Goal: Ask a question: Seek information or help from site administrators or community

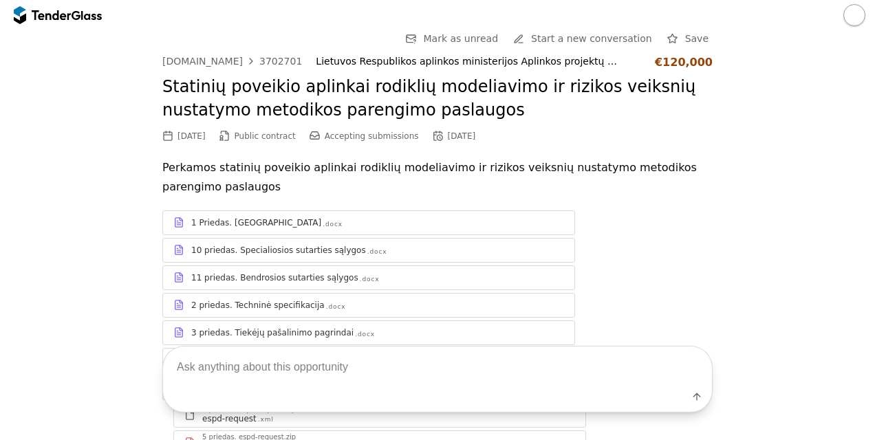
scroll to position [5034, 0]
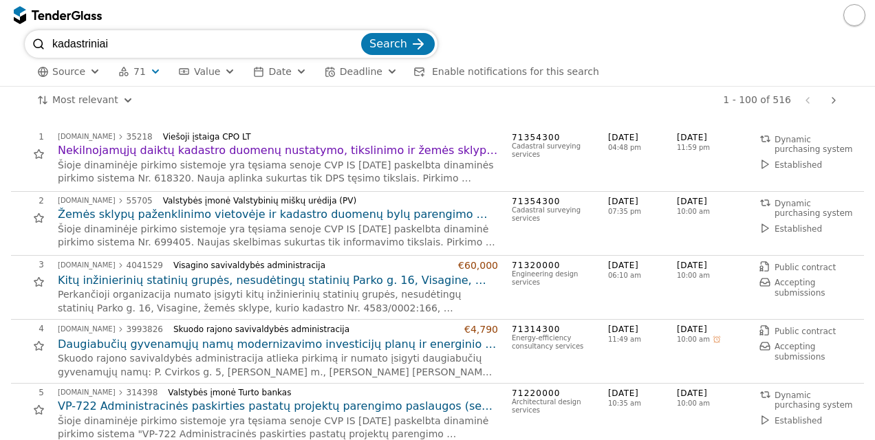
drag, startPoint x: 239, startPoint y: 47, endPoint x: -3, endPoint y: -4, distance: 246.8
click at [0, 0] on html "kadastriniai Search Source 71 Type Buyer Value Date Deadline Enable notificatio…" at bounding box center [437, 220] width 875 height 440
type input "perkrovos"
click at [361, 33] on button "Search" at bounding box center [398, 44] width 74 height 22
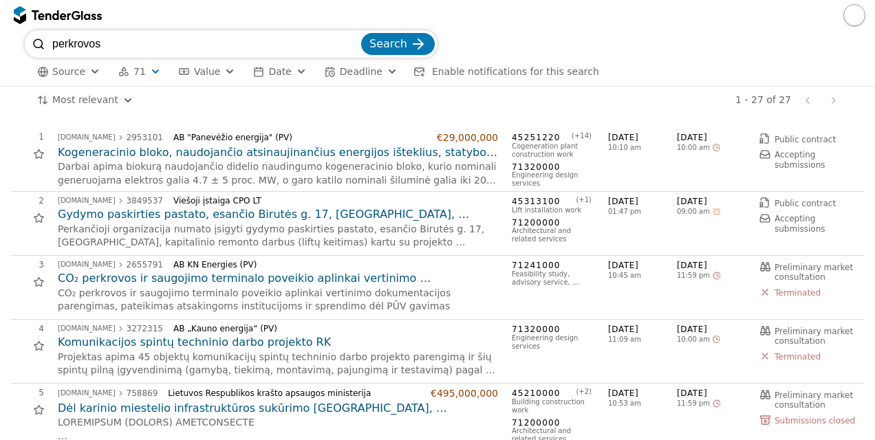
click at [384, 278] on h2 "CO₂ perkrovos ir saugojimo terminalo poveikio aplinkai vertinimo dokumentacijos…" at bounding box center [278, 278] width 440 height 15
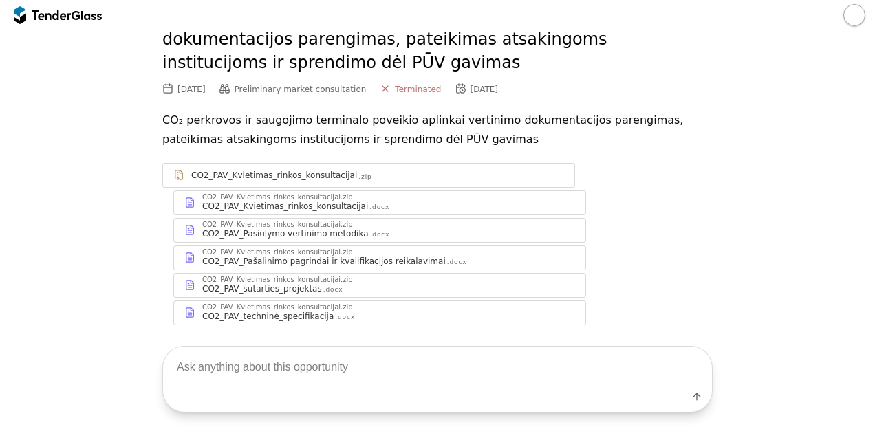
click at [358, 379] on textarea at bounding box center [437, 367] width 549 height 41
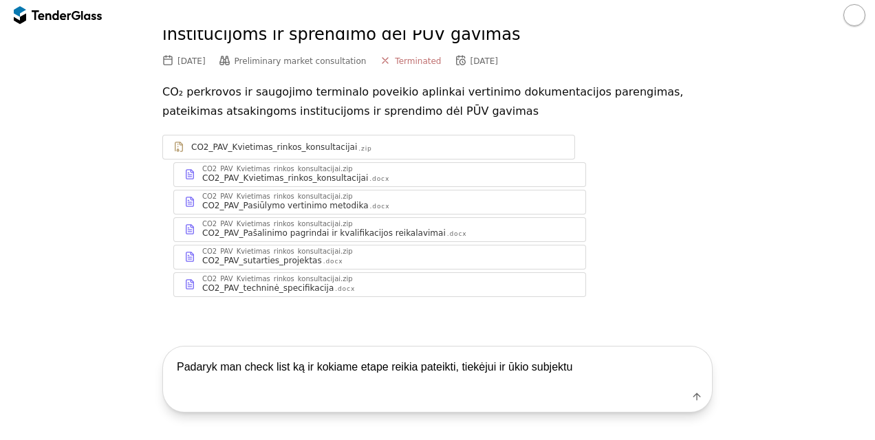
type textarea "Padaryk man check list ką ir kokiame etape reikia pateikti, tiekėjui ir ūkio su…"
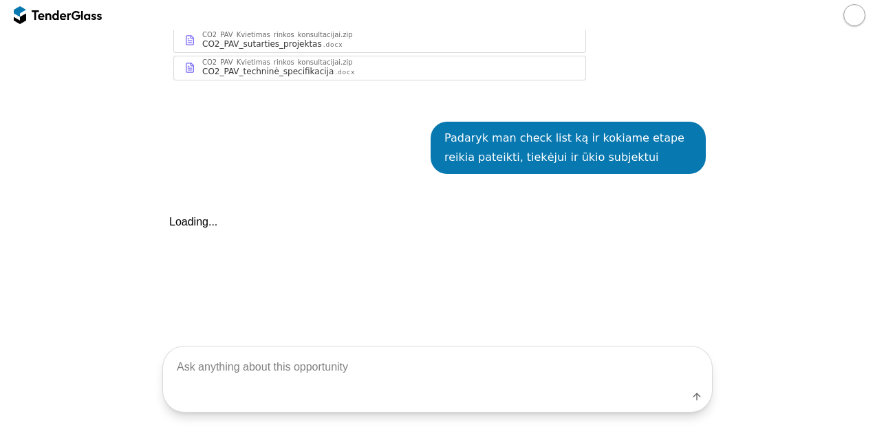
scroll to position [382, 0]
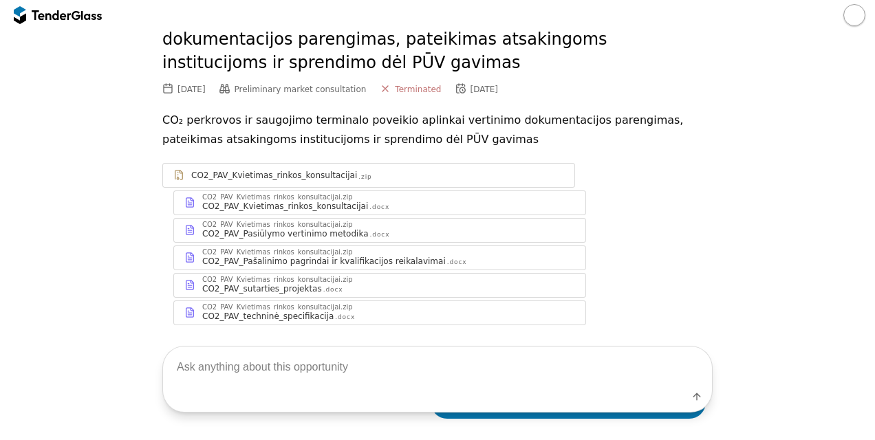
scroll to position [382, 0]
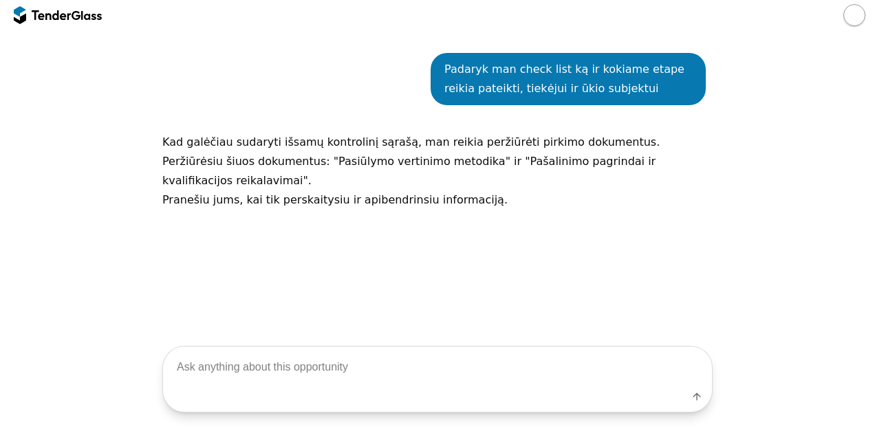
click at [340, 375] on textarea at bounding box center [437, 367] width 549 height 41
type textarea "dar skaitai?"
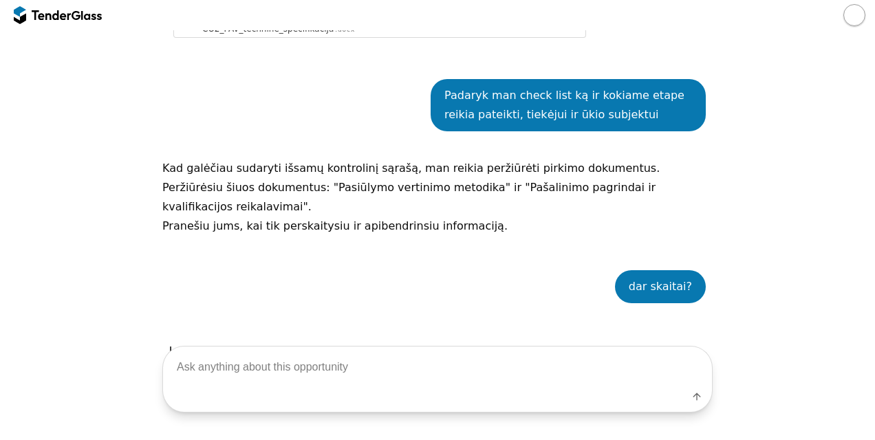
scroll to position [554, 0]
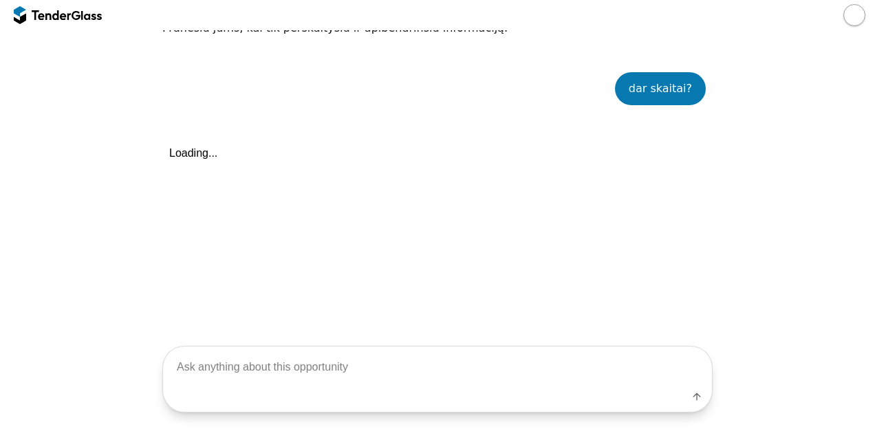
click at [351, 350] on textarea at bounding box center [437, 367] width 549 height 41
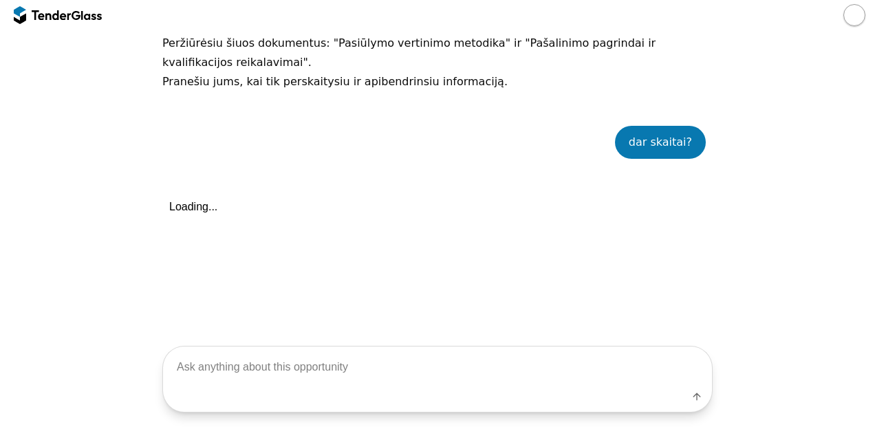
scroll to position [485, 0]
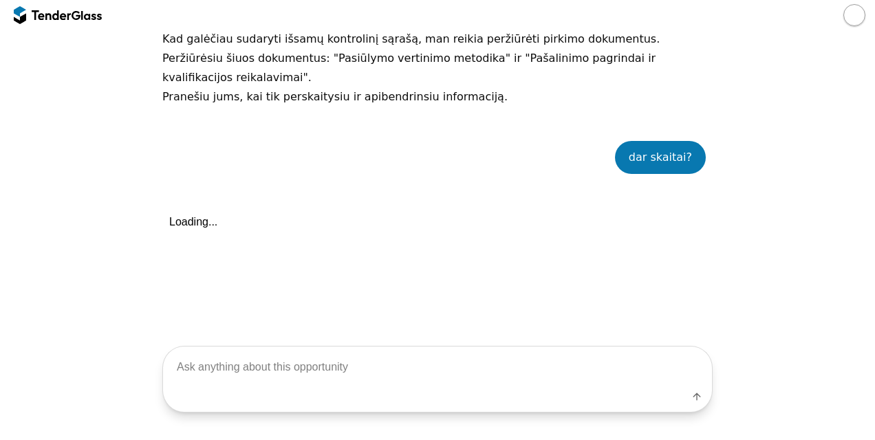
click at [369, 371] on textarea at bounding box center [437, 367] width 549 height 41
type textarea "alio?"
click at [697, 404] on div "Label" at bounding box center [437, 399] width 549 height 25
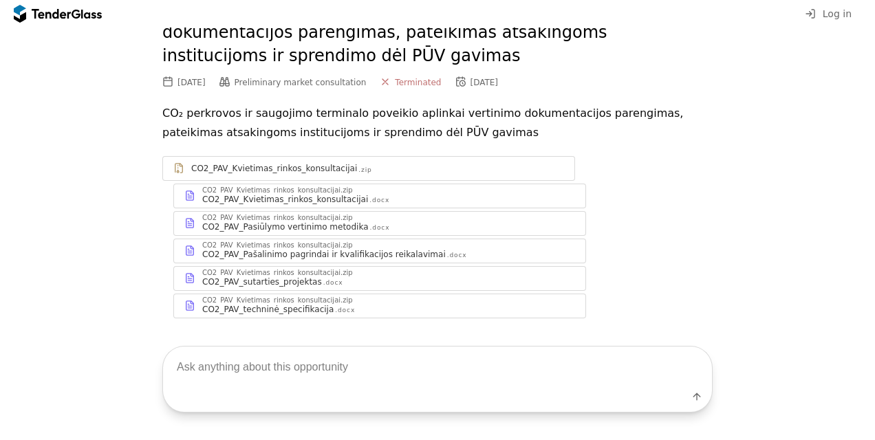
scroll to position [94, 0]
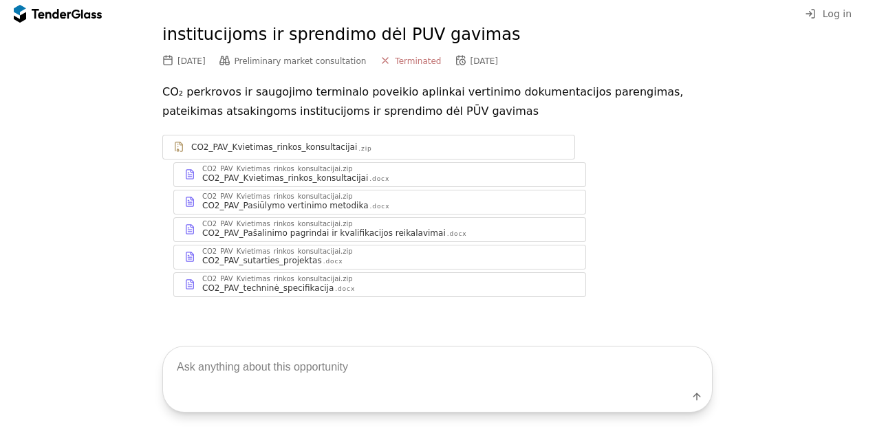
click at [563, 368] on textarea at bounding box center [437, 367] width 549 height 41
type textarea "reikia check lisk ko ir kokiame etape reikia iš tiekėjo ir ūkio subjekto"
click at [693, 399] on div "submit" at bounding box center [696, 396] width 36 height 36
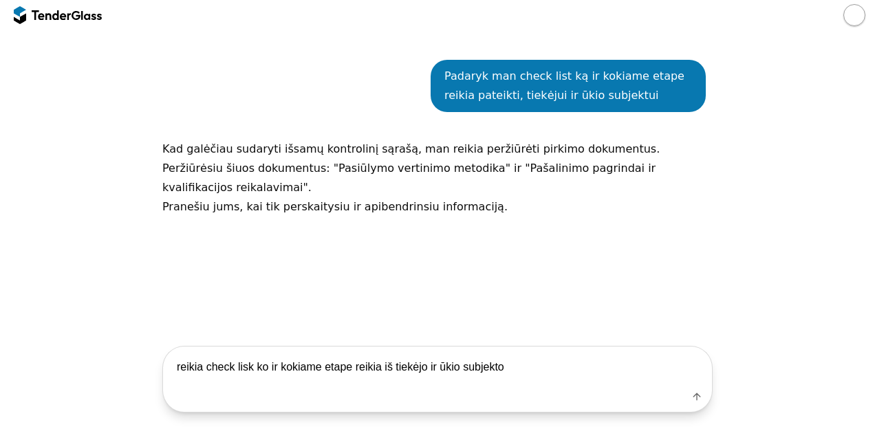
scroll to position [382, 0]
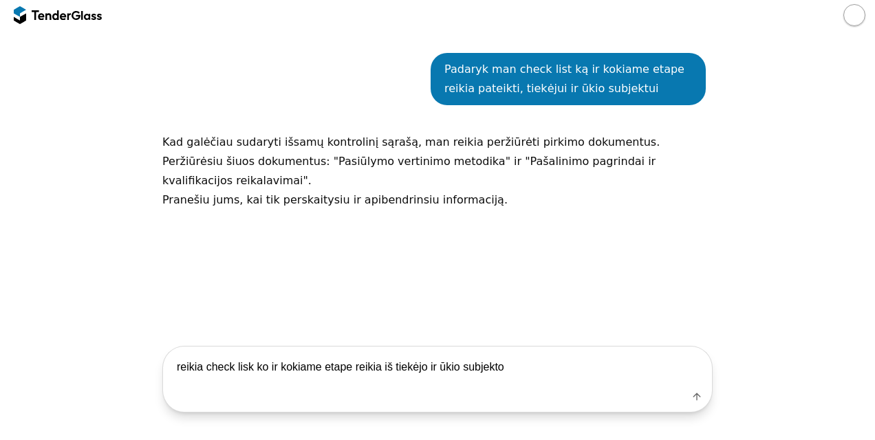
drag, startPoint x: 604, startPoint y: 375, endPoint x: 36, endPoint y: 321, distance: 569.8
click at [36, 321] on div "reikia check lisk ko ir kokiame etape reikia iš tiekėjo ir ūkio subjekto Label" at bounding box center [437, 379] width 875 height 122
click at [232, 371] on textarea at bounding box center [437, 367] width 549 height 41
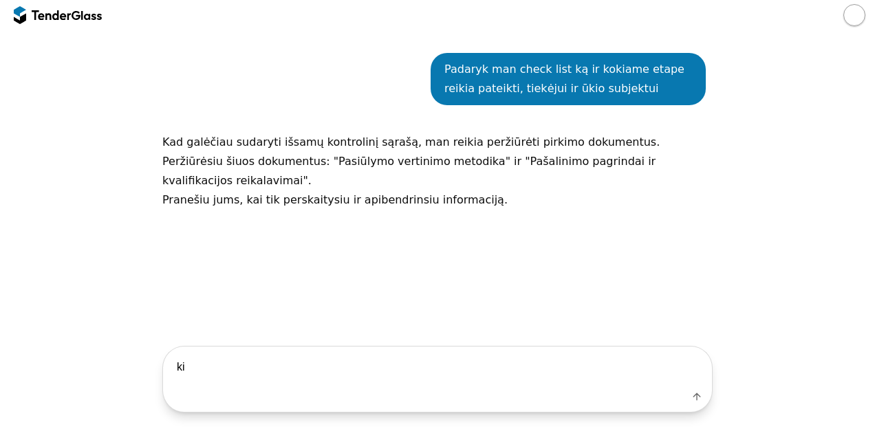
type textarea "k"
type textarea "dar skaitai?"
click at [700, 397] on button "Label" at bounding box center [696, 396] width 19 height 19
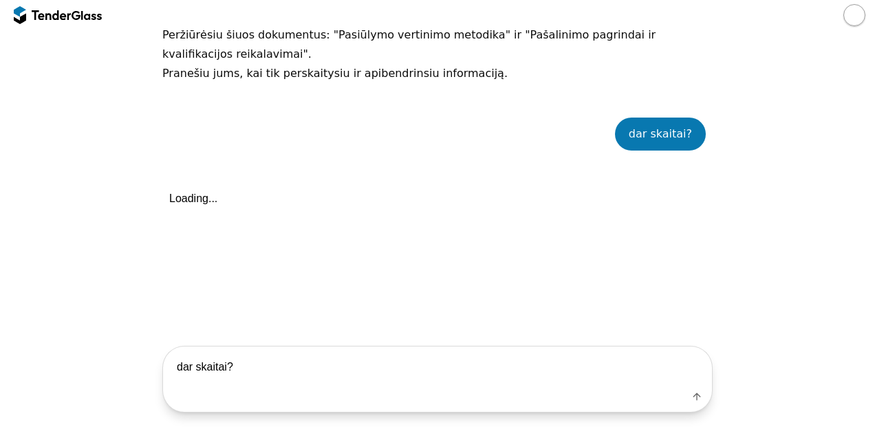
scroll to position [554, 0]
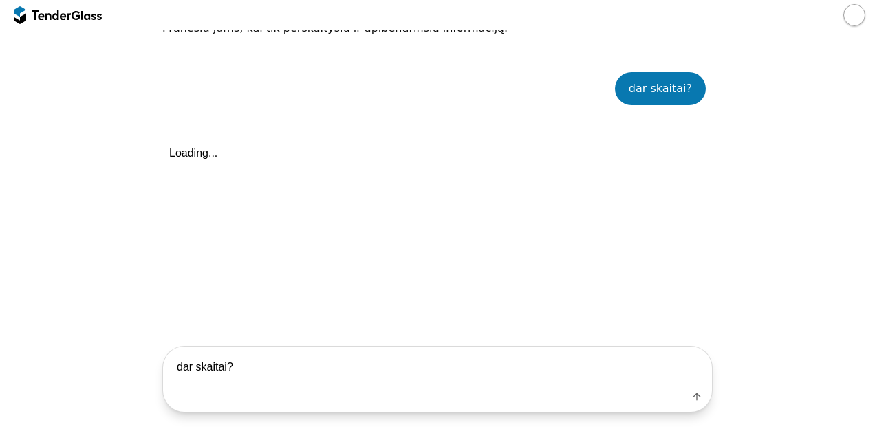
click at [524, 371] on textarea "dar skaitai?" at bounding box center [437, 367] width 549 height 41
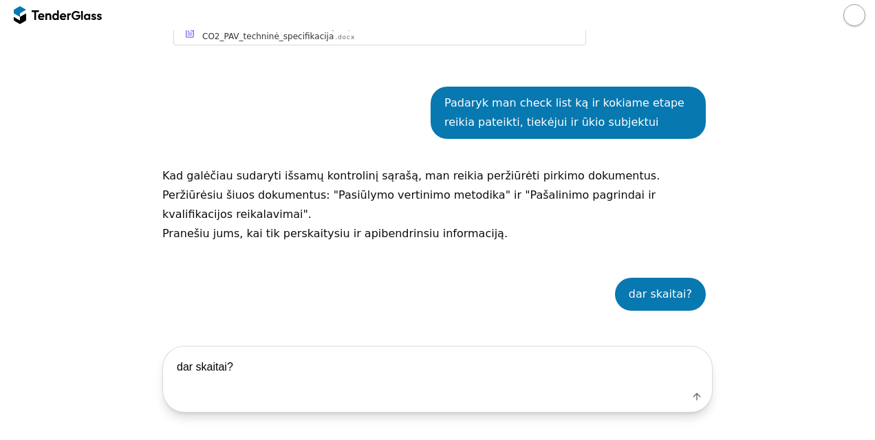
scroll to position [348, 0]
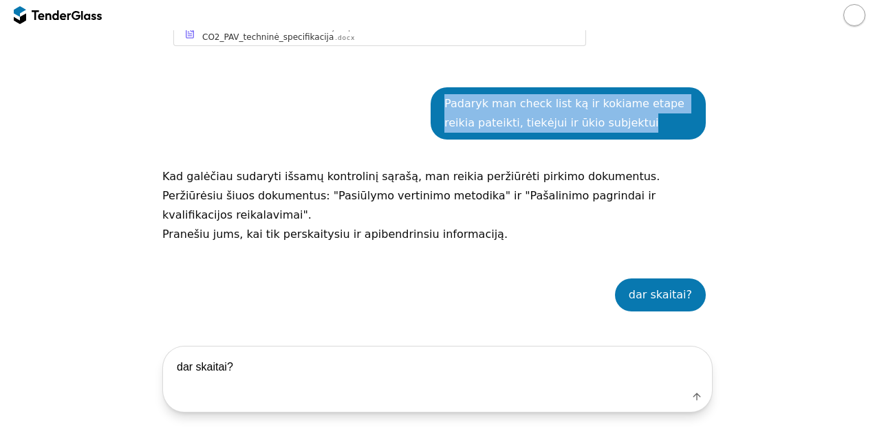
drag, startPoint x: 562, startPoint y: 110, endPoint x: 419, endPoint y: 80, distance: 146.2
click at [419, 80] on div "Padaryk man check list ką ir kokiame etape reikia pateikti, tiekėjui ir ūkio su…" at bounding box center [437, 114] width 550 height 94
copy div "Padaryk man check list ką ir kokiame etape reikia pateikti, tiekėjui ir ūkio su…"
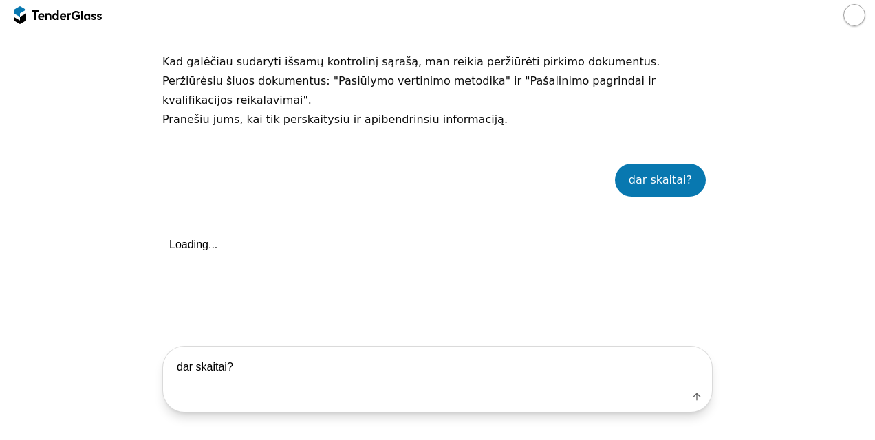
scroll to position [554, 0]
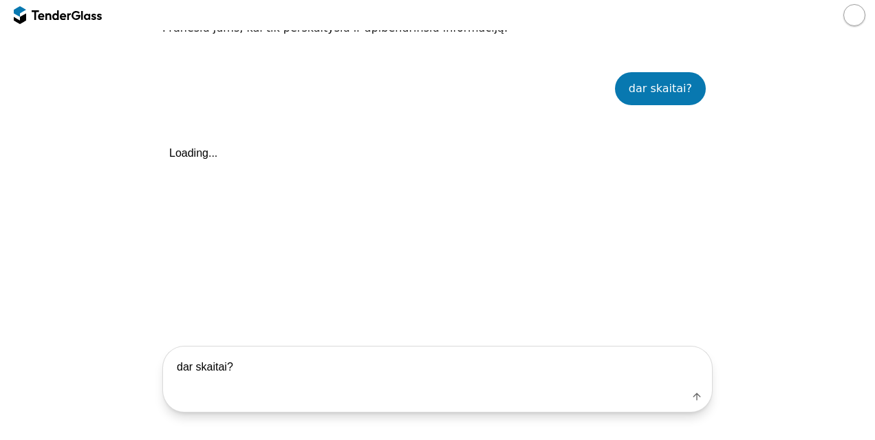
click at [531, 362] on textarea "dar skaitai?" at bounding box center [437, 367] width 549 height 41
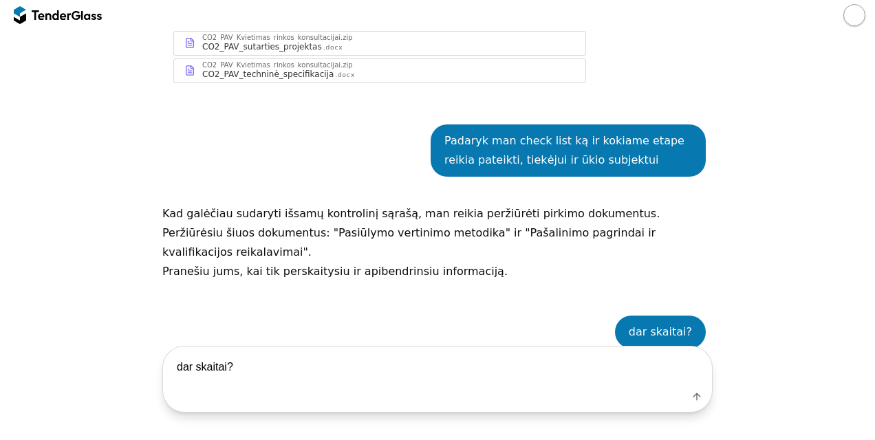
scroll to position [279, 0]
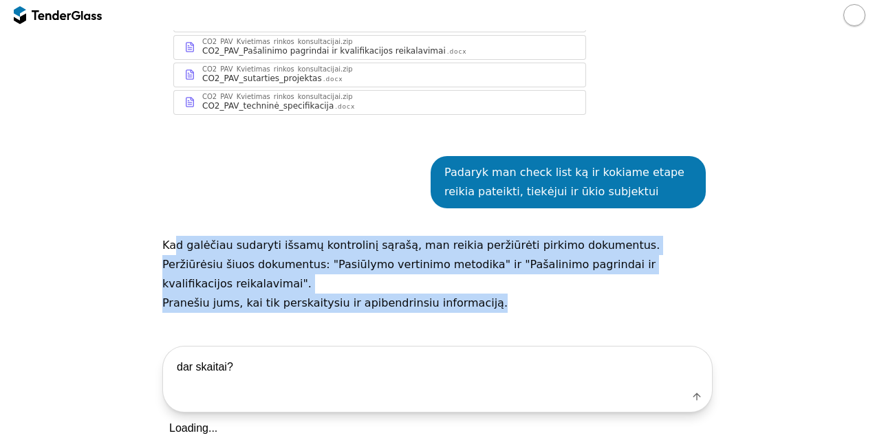
drag, startPoint x: 415, startPoint y: 258, endPoint x: 167, endPoint y: 237, distance: 249.1
click at [167, 237] on div "Kad galėčiau sudaryti išsamų kontrolinį sąrašą, man reikia peržiūrėti pirkimo d…" at bounding box center [437, 274] width 550 height 77
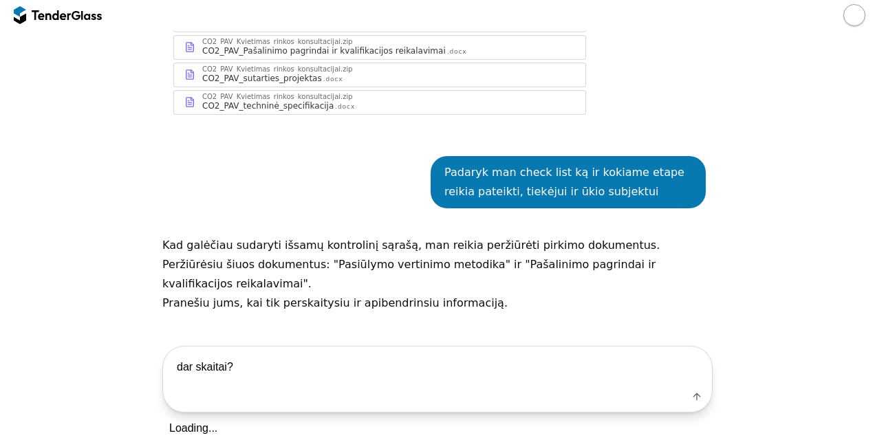
drag, startPoint x: 167, startPoint y: 237, endPoint x: 149, endPoint y: 237, distance: 17.9
click at [149, 237] on div "Go Back Mark as unread Start a new conversation Save viesiejipirkimai.lt 265579…" at bounding box center [437, 182] width 861 height 862
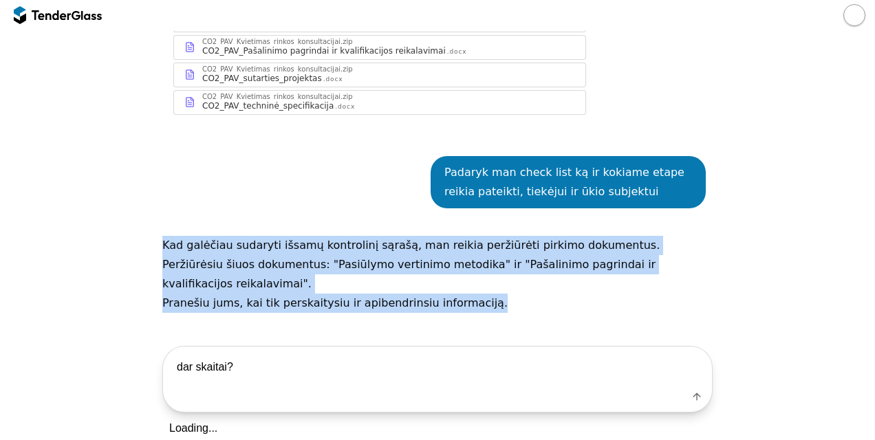
drag, startPoint x: 480, startPoint y: 284, endPoint x: 149, endPoint y: 239, distance: 334.5
click at [149, 239] on div "Go Back Mark as unread Start a new conversation Save viesiejipirkimai.lt 265579…" at bounding box center [437, 182] width 861 height 862
copy div "Kad galėčiau sudaryti išsamų kontrolinį sąrašą, man reikia peržiūrėti pirkimo d…"
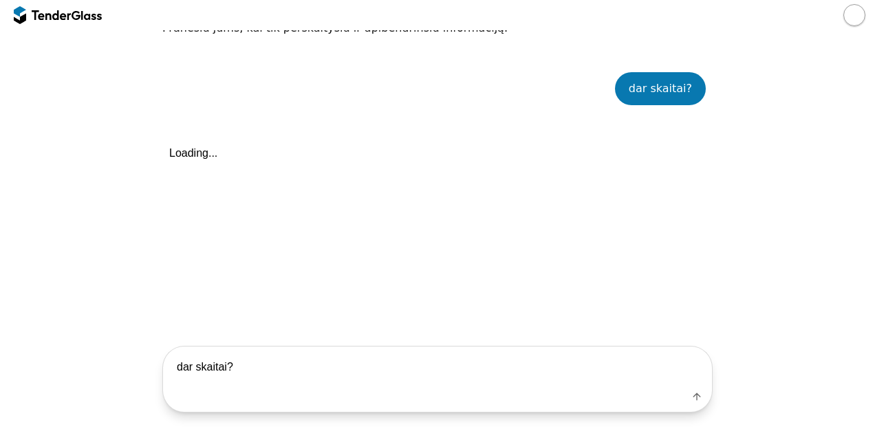
click at [366, 359] on textarea "dar skaitai?" at bounding box center [437, 367] width 549 height 41
paste textarea "Kad galėčiau sudaryti išsamų kontrolinį sąrašą, man reikia peržiūrėti pirkimo d…"
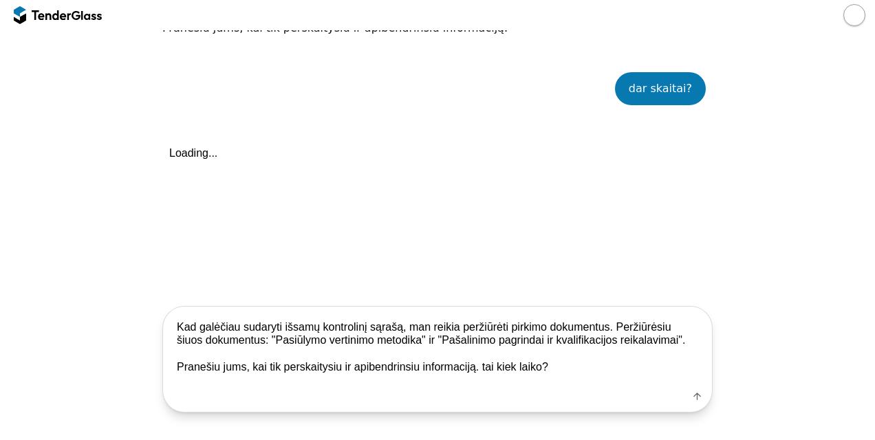
type textarea "Kad galėčiau sudaryti išsamų kontrolinį sąrašą, man reikia peržiūrėti pirkimo d…"
click at [692, 406] on div "Label" at bounding box center [437, 399] width 549 height 25
drag, startPoint x: 492, startPoint y: 370, endPoint x: 19, endPoint y: 312, distance: 476.6
click at [19, 312] on div "Kad galėčiau sudaryti išsamų kontrolinį sąrašą, man reikia peržiūrėti pirkimo d…" at bounding box center [437, 359] width 861 height 107
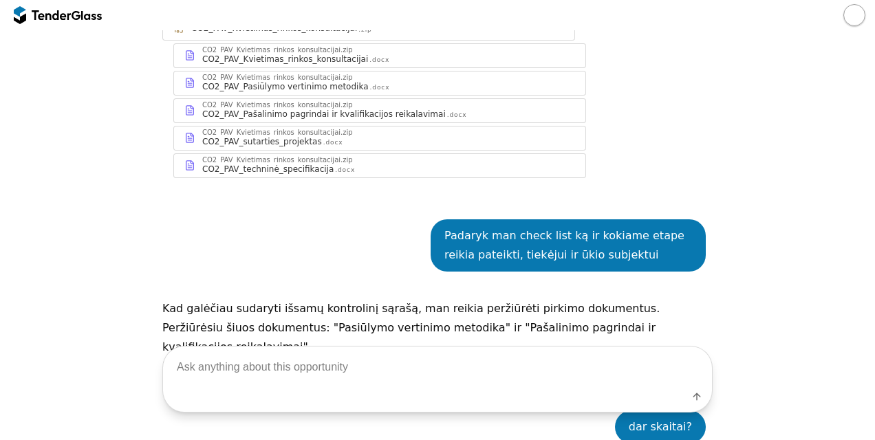
scroll to position [210, 0]
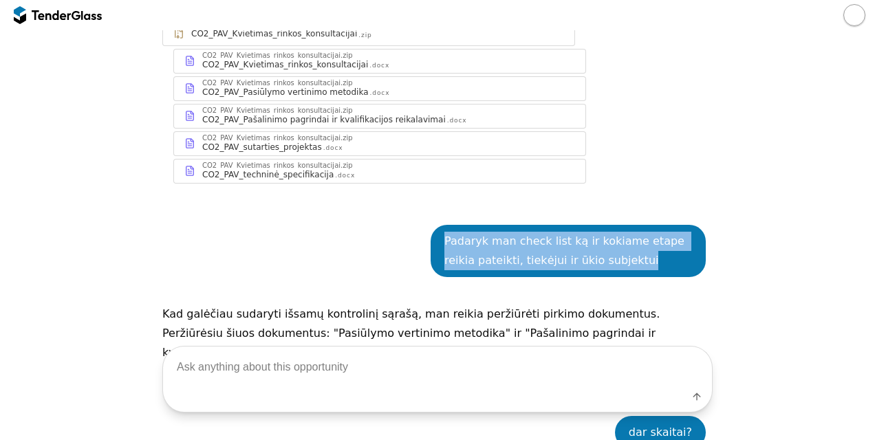
drag, startPoint x: 603, startPoint y: 258, endPoint x: 389, endPoint y: 226, distance: 216.2
click at [389, 226] on div "Padaryk man check list ką ir kokiame etape reikia pateikti, tiekėjui ir ūkio su…" at bounding box center [437, 251] width 550 height 94
copy div "Padaryk man check list ką ir kokiame etape reikia pateikti, tiekėjui ir ūkio su…"
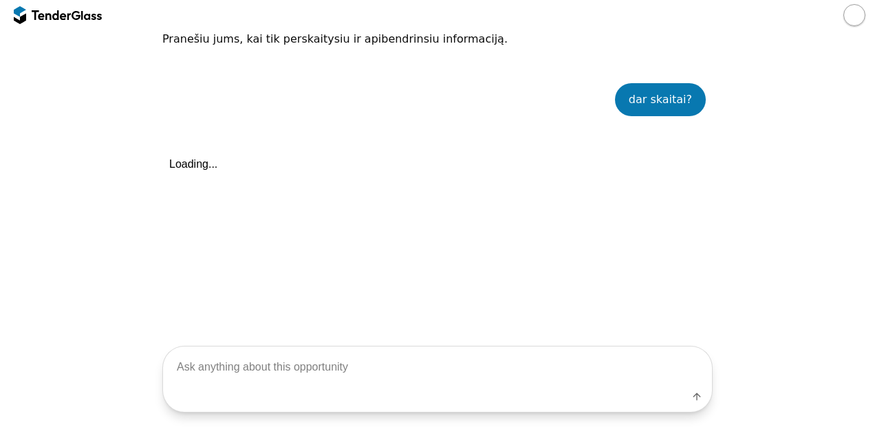
scroll to position [554, 0]
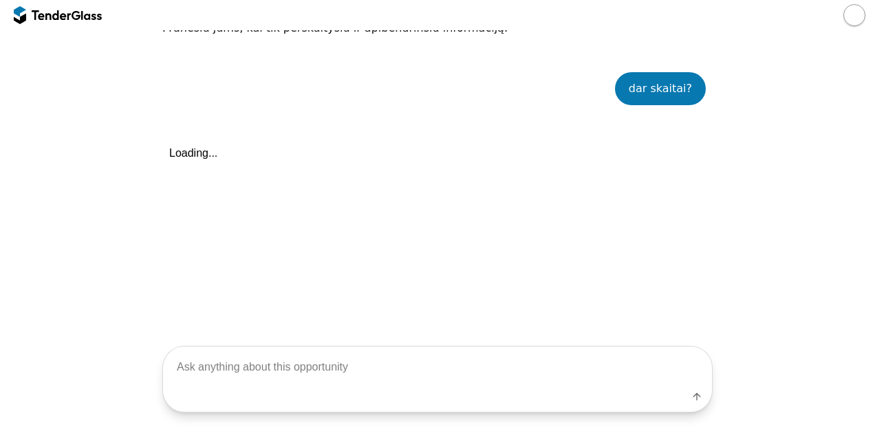
click at [501, 362] on textarea at bounding box center [437, 367] width 549 height 41
click at [556, 219] on div "dar skaitai? Loading..." at bounding box center [437, 195] width 550 height 286
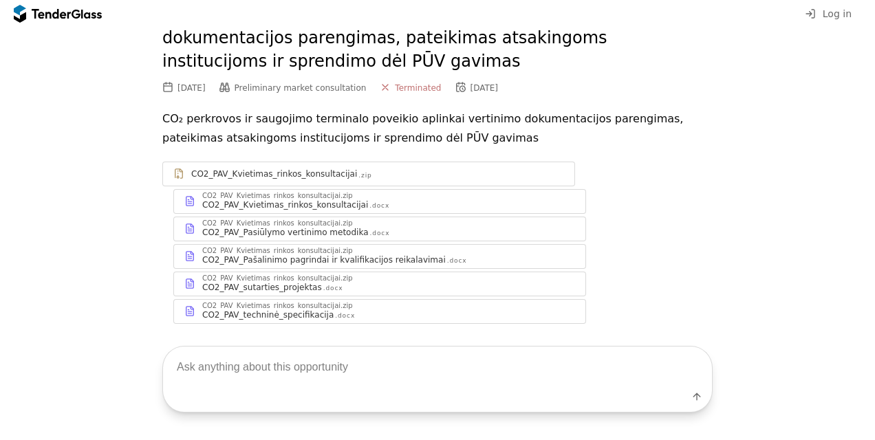
scroll to position [69, 0]
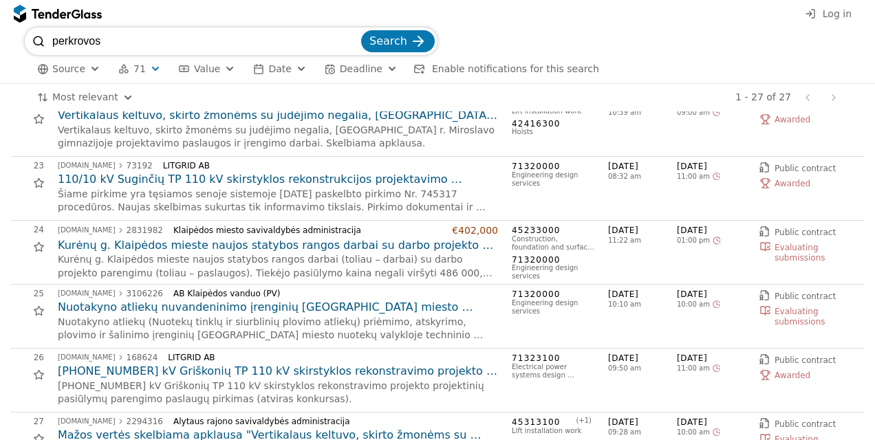
scroll to position [1473, 0]
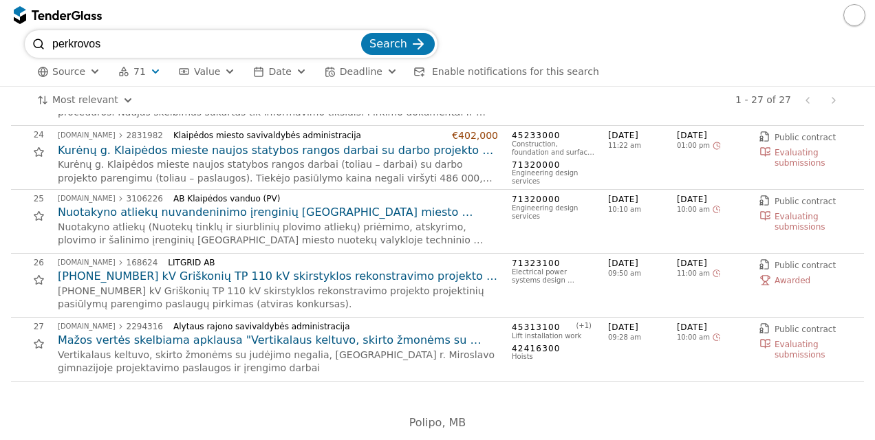
drag, startPoint x: 102, startPoint y: 16, endPoint x: 0, endPoint y: 5, distance: 103.0
click at [0, 3] on html "perkrovos Search Source 71 Type Buyer Value Date Deadline Enable notifications …" at bounding box center [437, 220] width 875 height 440
paste input "10853"
type input "10853"
click at [361, 33] on button "Search" at bounding box center [398, 44] width 74 height 22
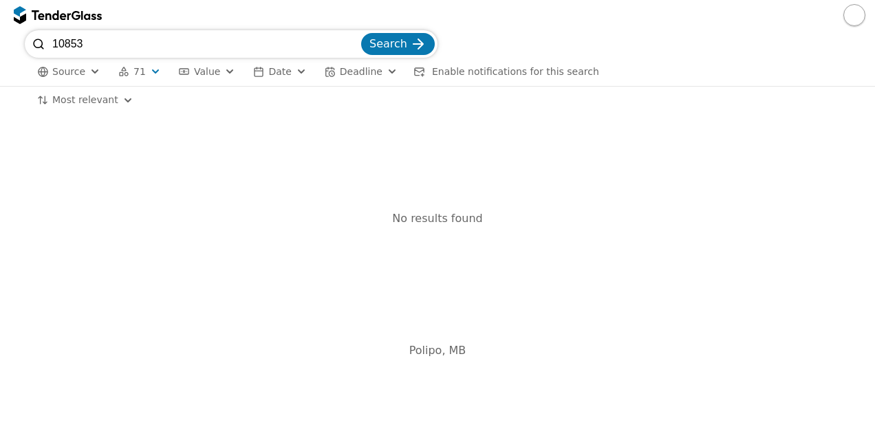
drag, startPoint x: 9, startPoint y: 50, endPoint x: 0, endPoint y: 39, distance: 14.2
click at [0, 41] on html "10853 Search Source 71 Type Buyer Value Date Deadline Enable notifications for …" at bounding box center [437, 220] width 875 height 440
type input "co2"
click at [361, 33] on button "Search" at bounding box center [398, 44] width 74 height 22
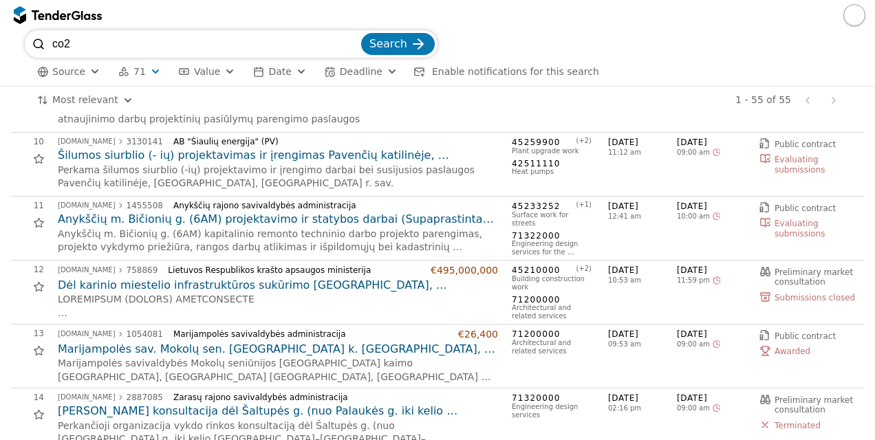
scroll to position [619, 0]
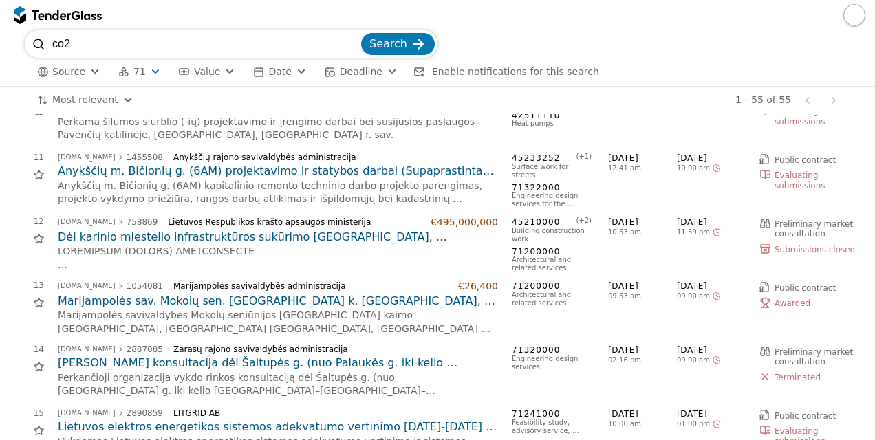
drag, startPoint x: 253, startPoint y: 46, endPoint x: 1, endPoint y: 11, distance: 254.1
click at [0, 10] on html "co2 Search Source 71 Type Buyer Value Date Deadline Enable notifications for th…" at bounding box center [437, 220] width 875 height 440
paste input "perkrovos ir saugojimo"
type input "perkrovos ir saugojimo"
click at [361, 33] on button "Search" at bounding box center [398, 44] width 74 height 22
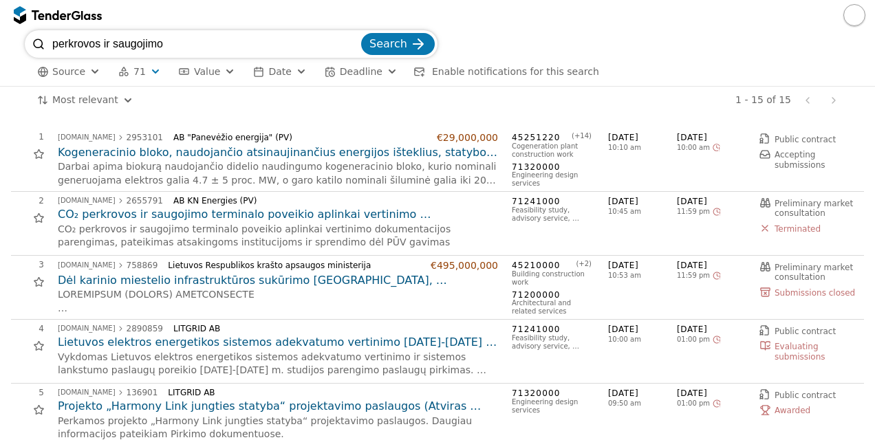
click at [157, 208] on h2 "CO₂ perkrovos ir saugojimo terminalo poveikio aplinkai vertinimo dokumentacijos…" at bounding box center [278, 214] width 440 height 15
drag, startPoint x: 230, startPoint y: 41, endPoint x: 0, endPoint y: 19, distance: 230.8
click at [0, 20] on html "perkrovos ir saugojimo Search Source 71 Type Buyer Value Date Deadline Enable n…" at bounding box center [437, 220] width 875 height 440
type input "KN energies"
click at [361, 33] on button "Search" at bounding box center [398, 44] width 74 height 22
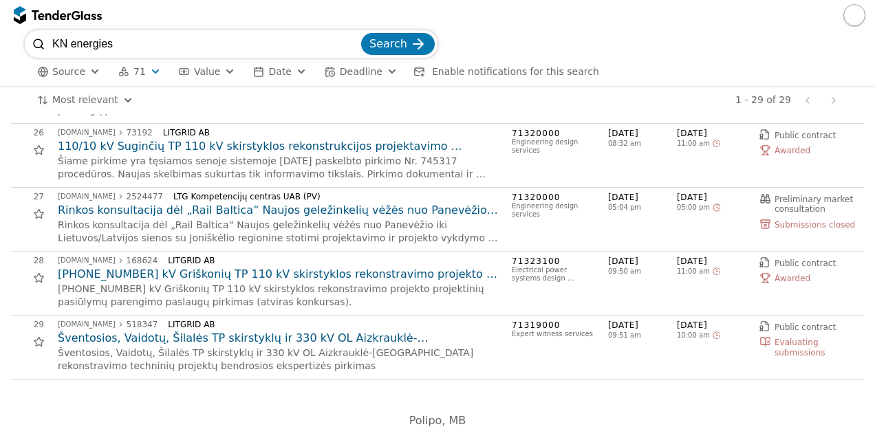
scroll to position [1603, 0]
drag, startPoint x: 231, startPoint y: 47, endPoint x: 0, endPoint y: 32, distance: 231.5
click at [0, 50] on html "KN energies Search Source 71 Type Buyer Value Date Deadline Enable notification…" at bounding box center [437, 220] width 875 height 440
paste input "3836259"
type input "3836259"
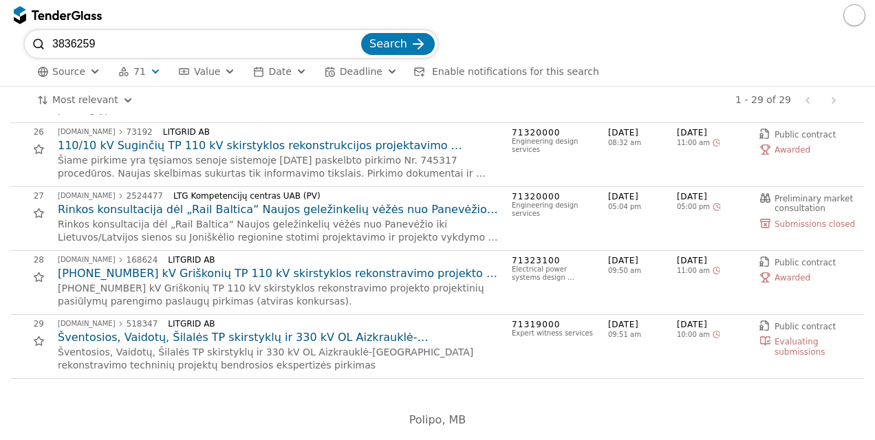
click at [361, 33] on button "Search" at bounding box center [398, 44] width 74 height 22
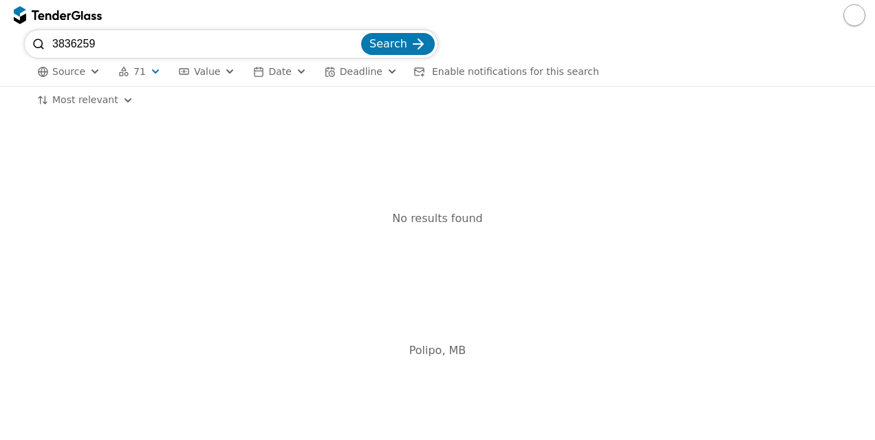
drag, startPoint x: 144, startPoint y: 43, endPoint x: -3, endPoint y: -55, distance: 176.4
click at [0, 0] on html "3836259 Search Source 71 Type Buyer Value Date Deadline Enable notifications fo…" at bounding box center [437, 220] width 875 height 440
type input "CO2"
click at [361, 33] on button "Search" at bounding box center [398, 44] width 74 height 22
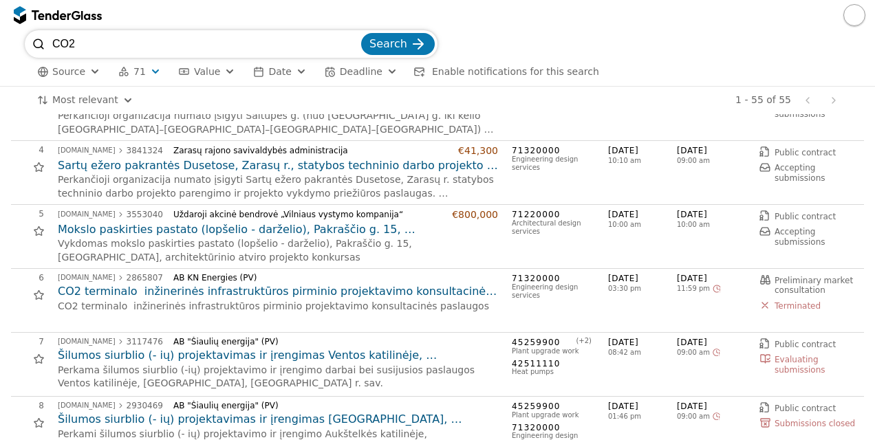
scroll to position [206, 0]
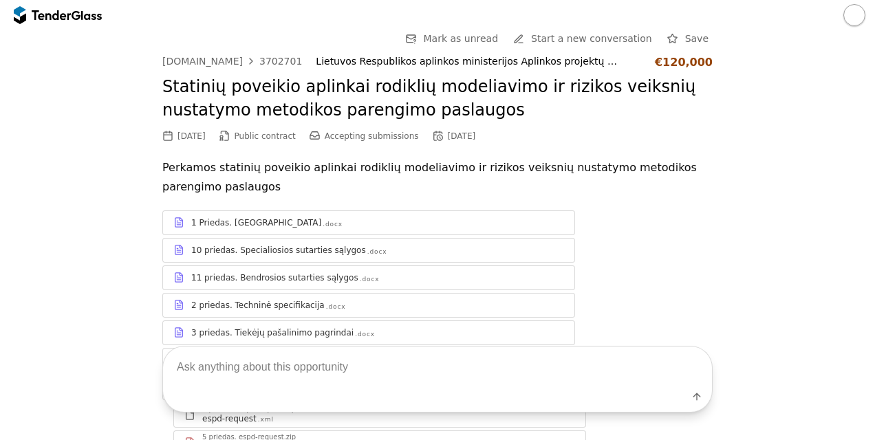
click at [54, 3] on div at bounding box center [437, 15] width 875 height 30
click at [53, 10] on div at bounding box center [58, 15] width 88 height 22
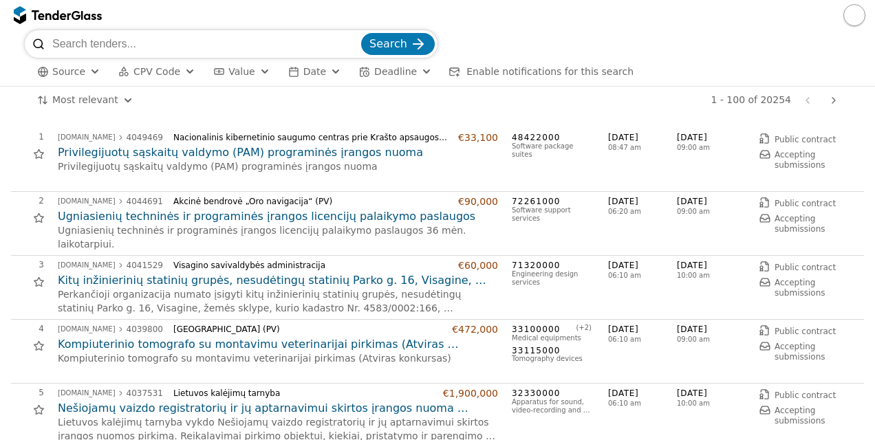
click at [857, 16] on button "button" at bounding box center [854, 15] width 22 height 22
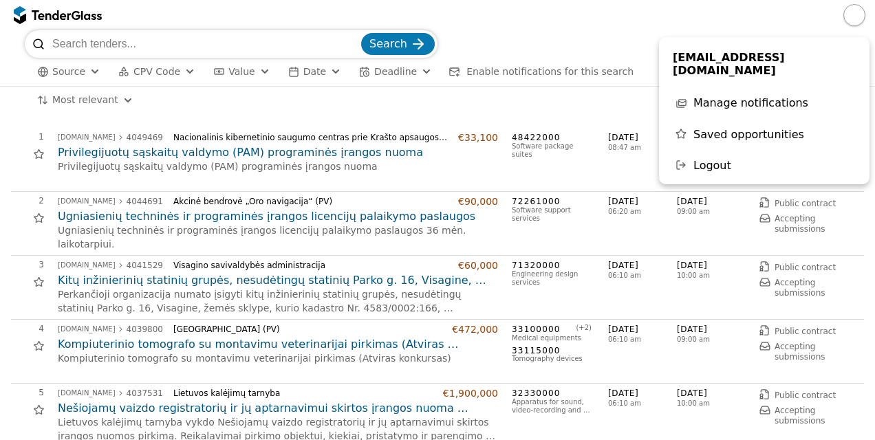
click at [190, 109] on div "1 - 100 of 20254 Previous page Next page" at bounding box center [494, 101] width 697 height 28
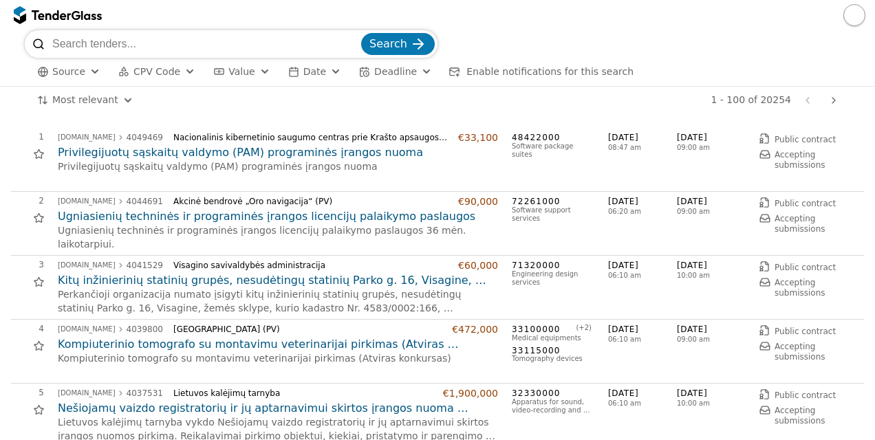
click at [158, 75] on span "CPV Code" at bounding box center [156, 71] width 47 height 11
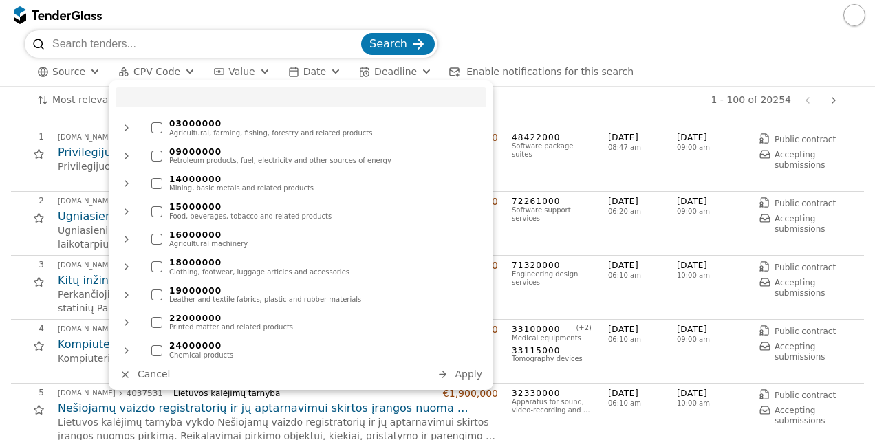
click at [228, 75] on span "Value" at bounding box center [241, 71] width 26 height 11
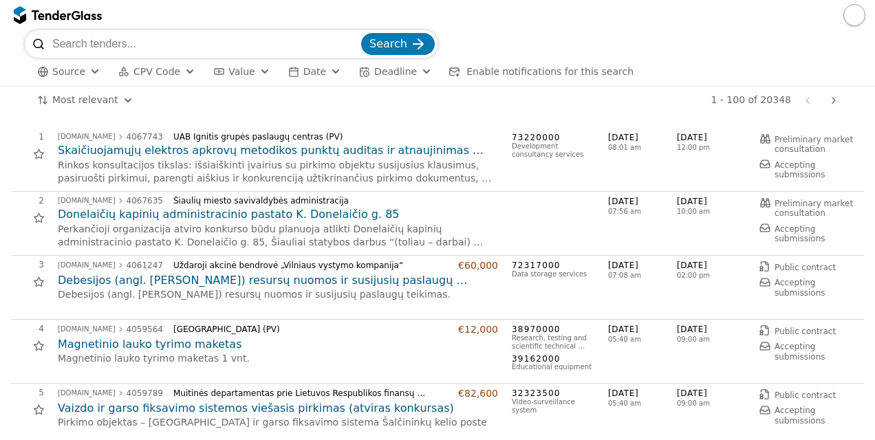
click at [289, 72] on button "Date" at bounding box center [315, 71] width 64 height 17
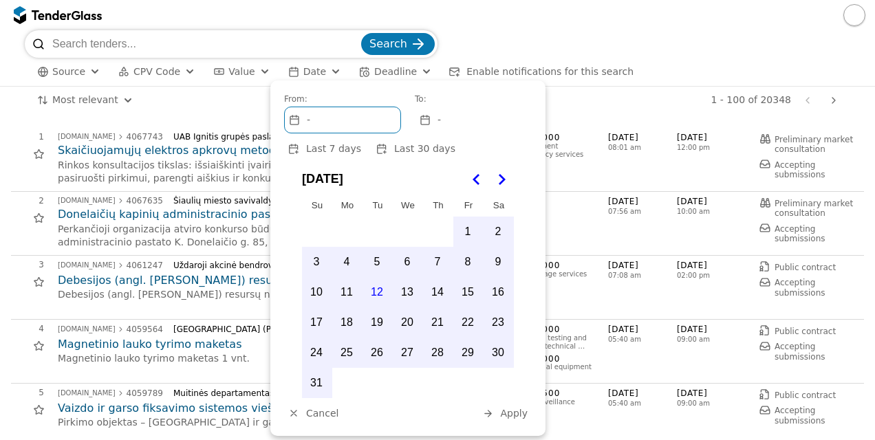
click at [374, 66] on span "Deadline" at bounding box center [395, 71] width 43 height 11
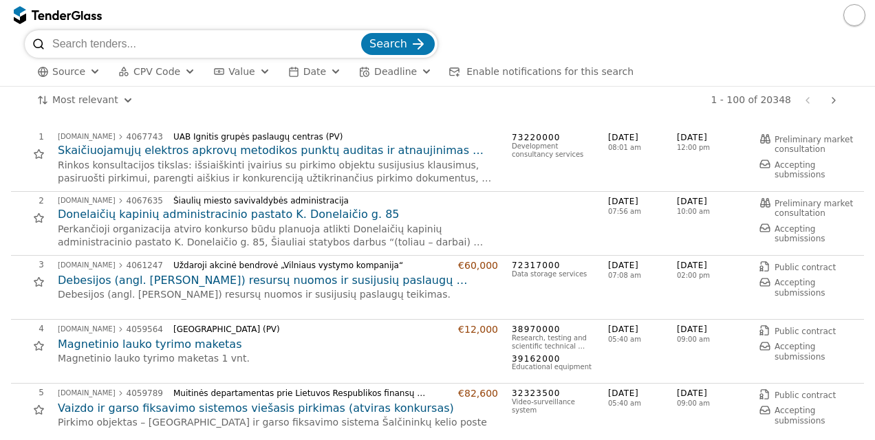
click at [73, 75] on span "Source" at bounding box center [68, 71] width 33 height 11
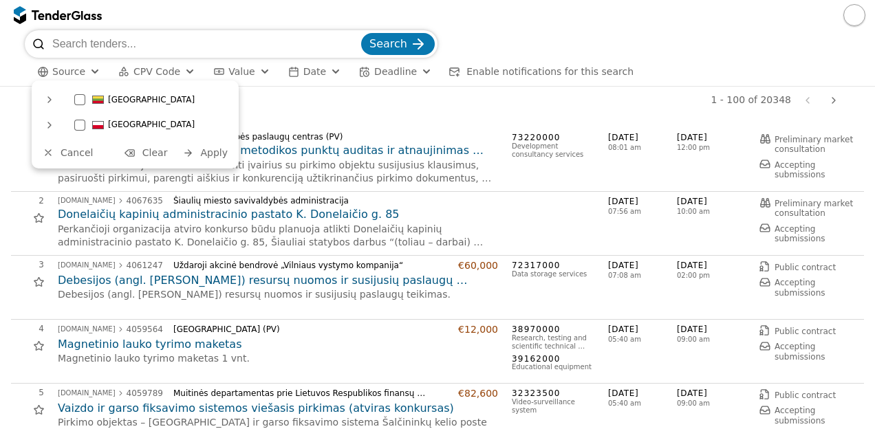
drag, startPoint x: 76, startPoint y: 101, endPoint x: 167, endPoint y: 96, distance: 91.6
click at [76, 101] on div at bounding box center [79, 99] width 11 height 11
click at [659, 39] on div "Search" at bounding box center [437, 44] width 825 height 28
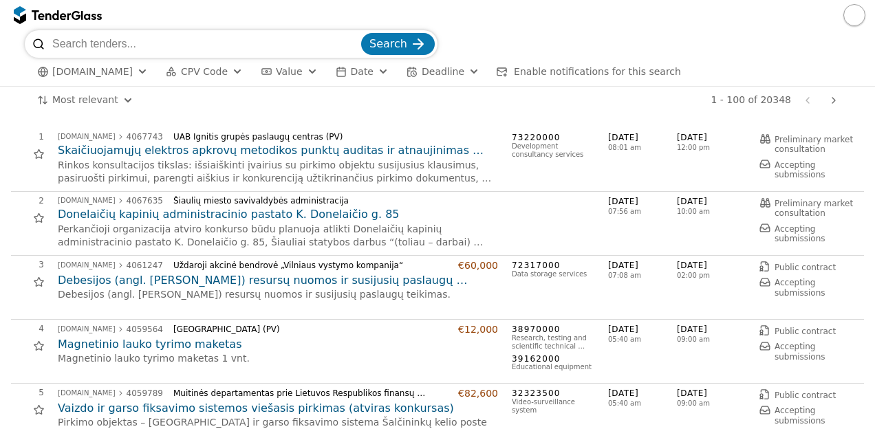
click at [283, 42] on input "search" at bounding box center [205, 44] width 306 height 28
type input "COč"
click at [361, 33] on button "Search" at bounding box center [398, 44] width 74 height 22
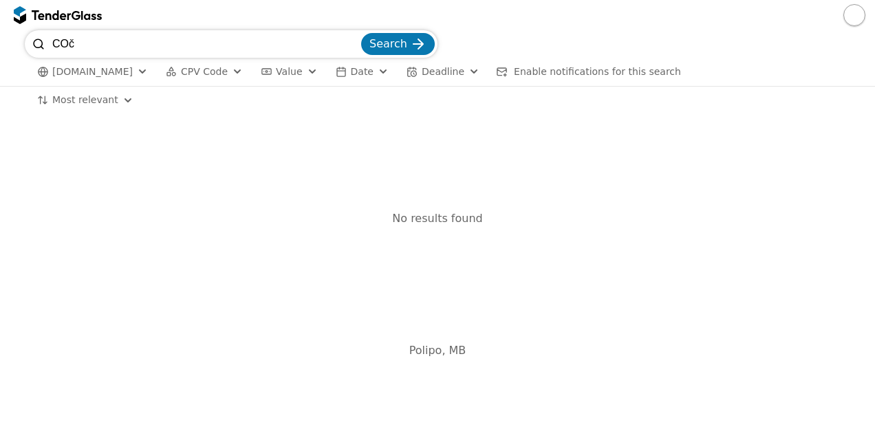
click at [317, 41] on input "COč" at bounding box center [205, 44] width 306 height 28
type input "CO2"
click at [361, 33] on button "Search" at bounding box center [398, 44] width 74 height 22
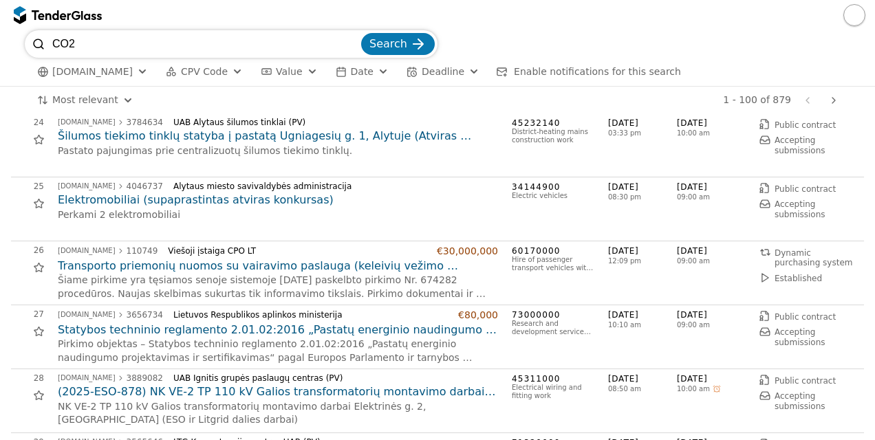
scroll to position [1581, 0]
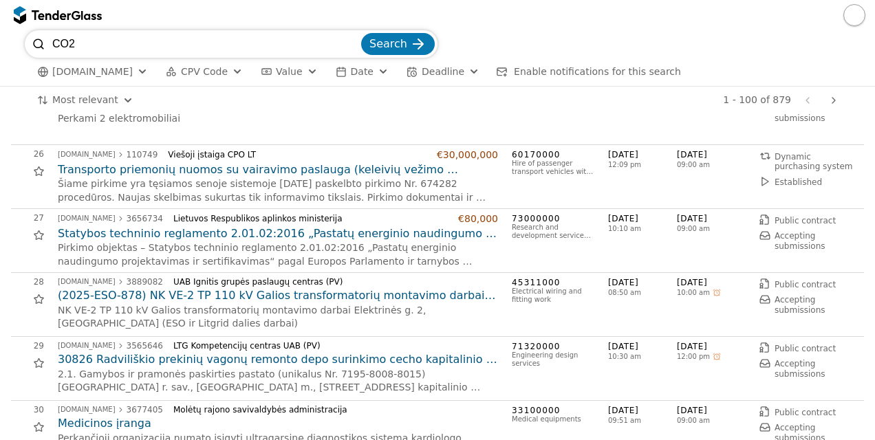
drag, startPoint x: -3, startPoint y: 57, endPoint x: -3, endPoint y: 30, distance: 27.5
click at [0, 30] on html "CO2 Search viesiejipirkimai.lt CPV Code Type Buyer Value Date Deadline Enable n…" at bounding box center [437, 220] width 875 height 440
type input "perkrovos"
click at [361, 33] on button "Search" at bounding box center [398, 44] width 74 height 22
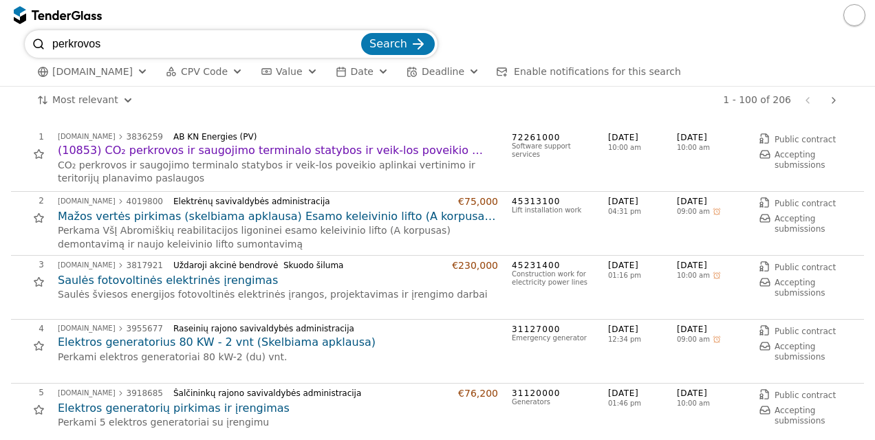
click at [209, 149] on h2 "(10853) CO₂ perkrovos ir saugojimo terminalo statybos ir veik-los poveikio apli…" at bounding box center [278, 150] width 440 height 15
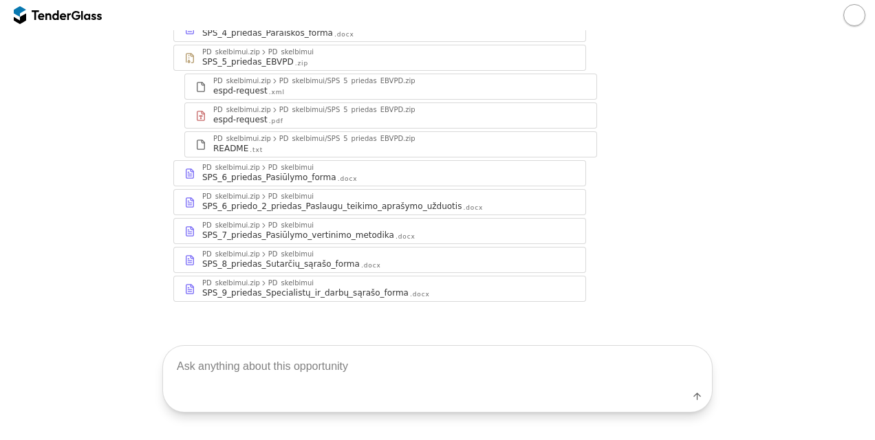
scroll to position [427, 0]
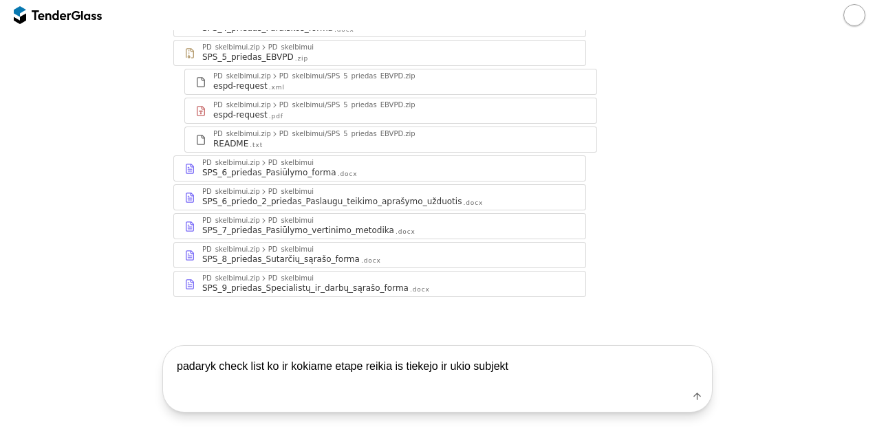
type textarea "padaryk check list ko ir kokiame etape reikia is tiekejo ir ukio subjekto"
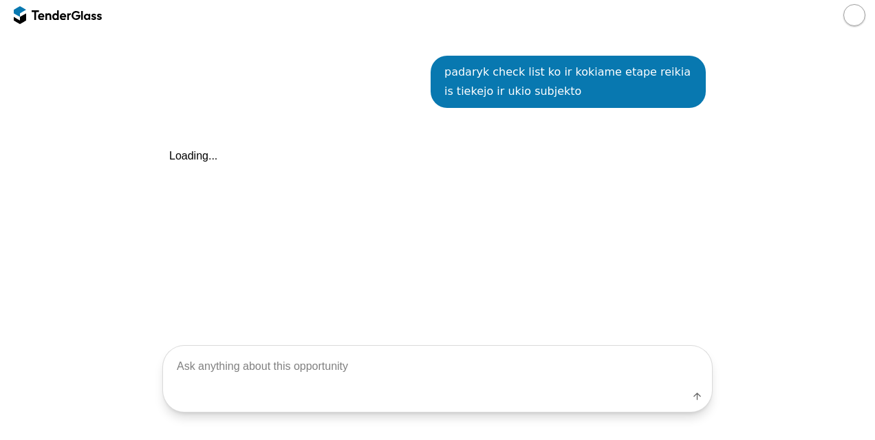
scroll to position [712, 0]
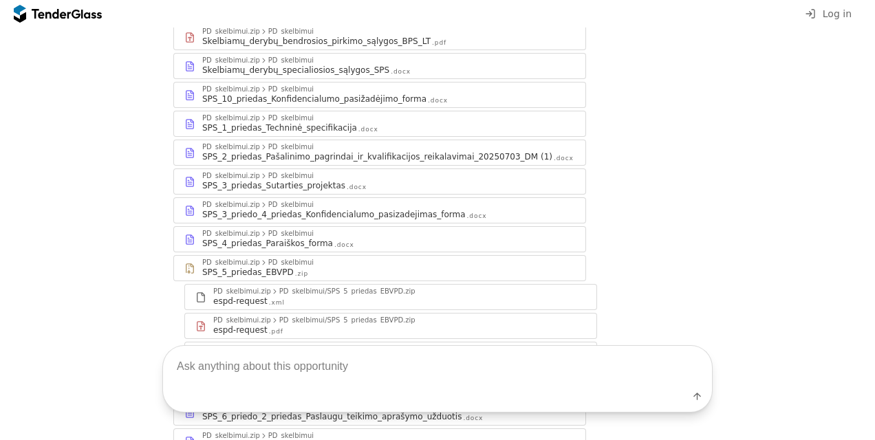
scroll to position [424, 0]
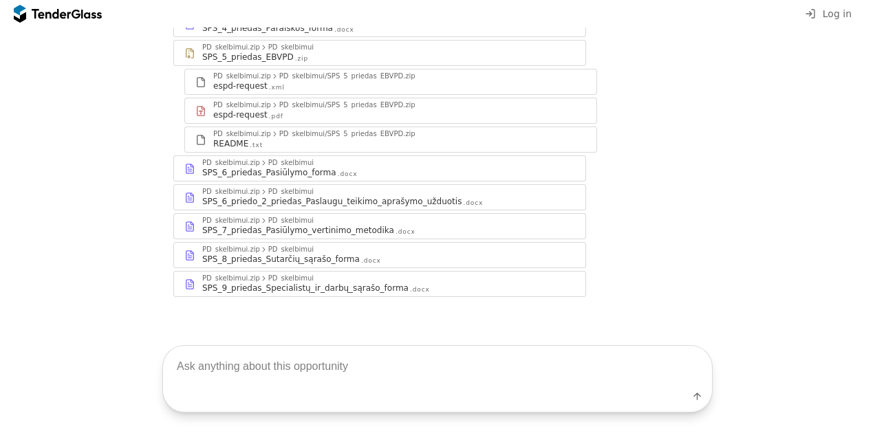
click at [427, 360] on textarea at bounding box center [437, 367] width 549 height 41
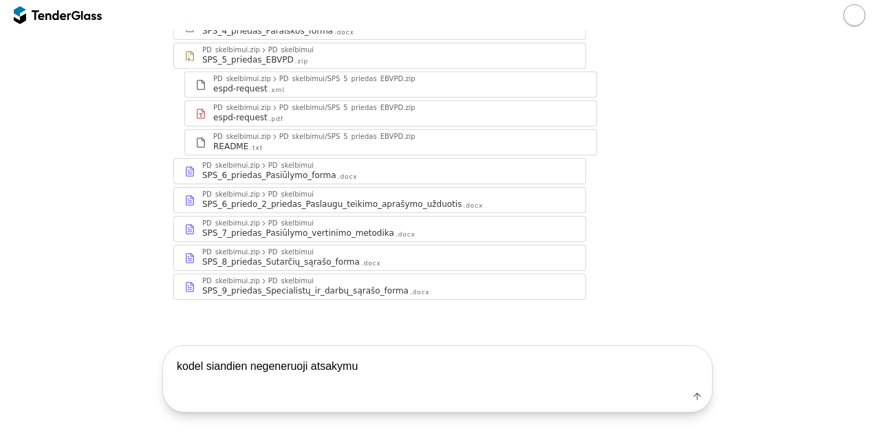
type textarea "kodel siandien negeneruoji atsakymu?"
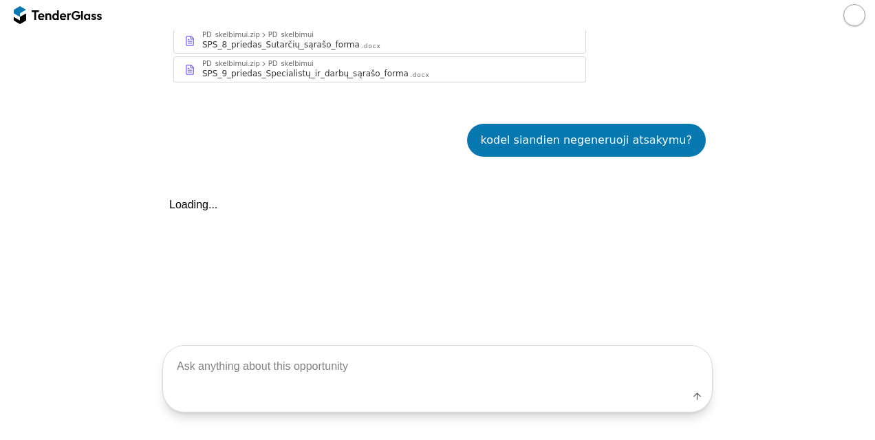
scroll to position [712, 0]
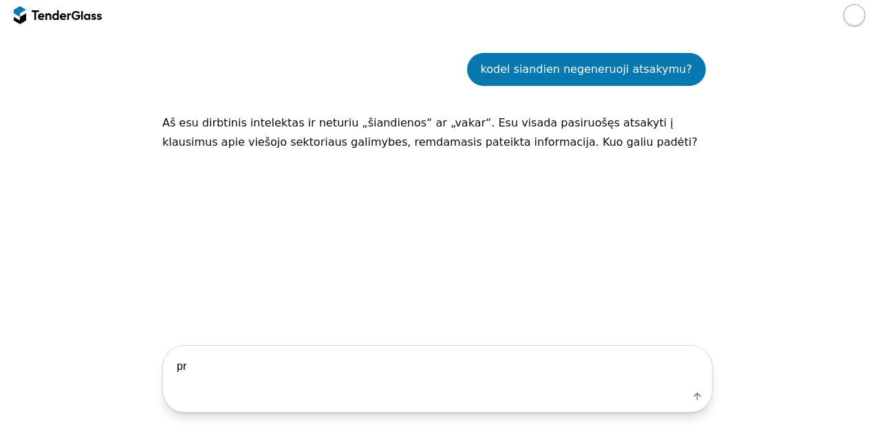
type textarea "p"
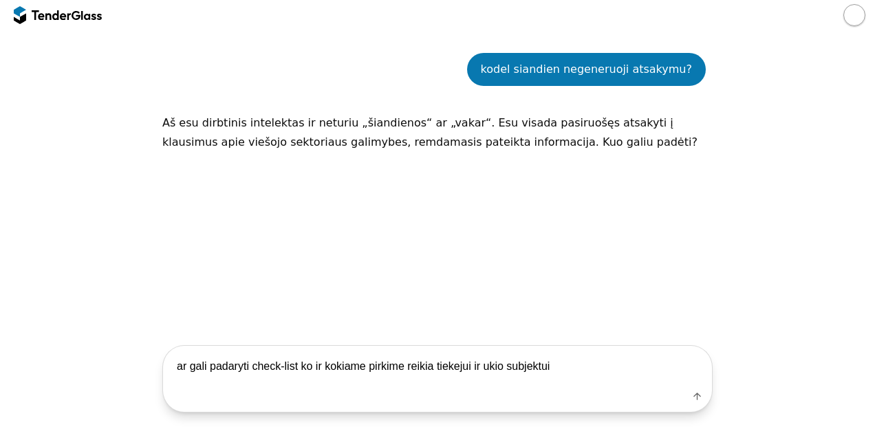
type textarea "ar gali padaryti check-list ko ir kokiame pirkime reikia tiekejui ir ukio subje…"
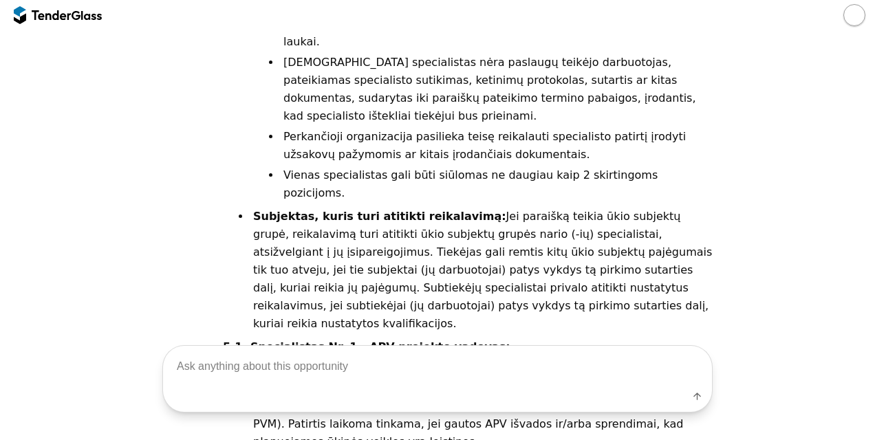
scroll to position [4123, 0]
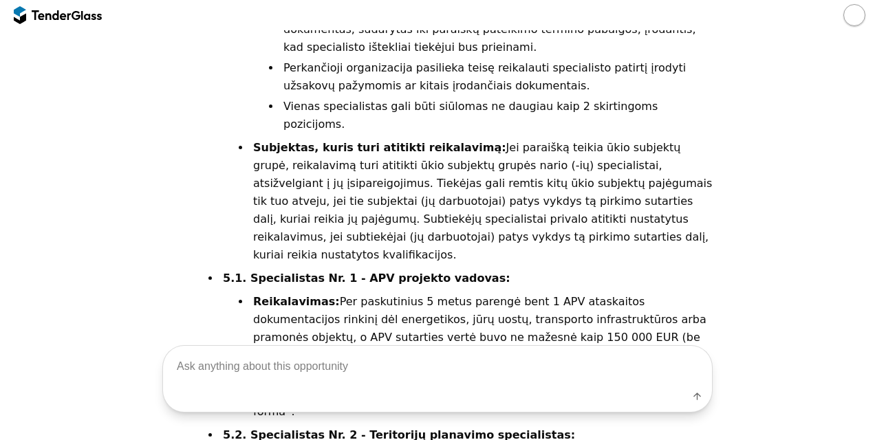
click at [527, 360] on textarea at bounding box center [437, 367] width 549 height 41
type textarea "ar gali padaryti lenteles formoje?"
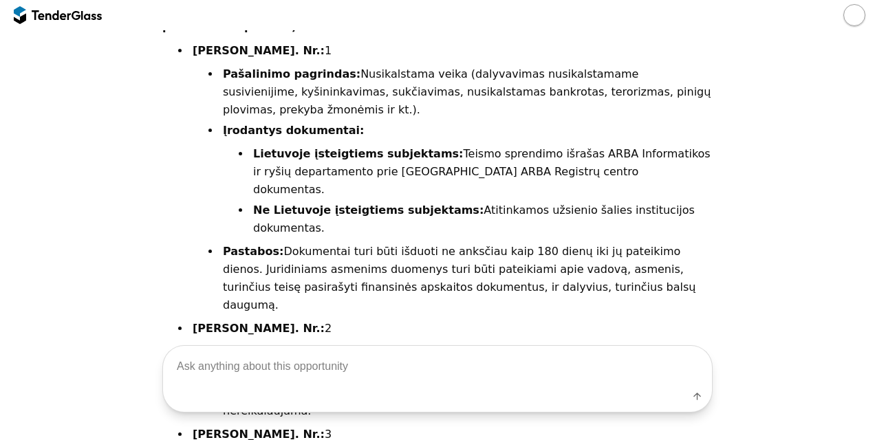
scroll to position [4966, 0]
